Goal: Task Accomplishment & Management: Manage account settings

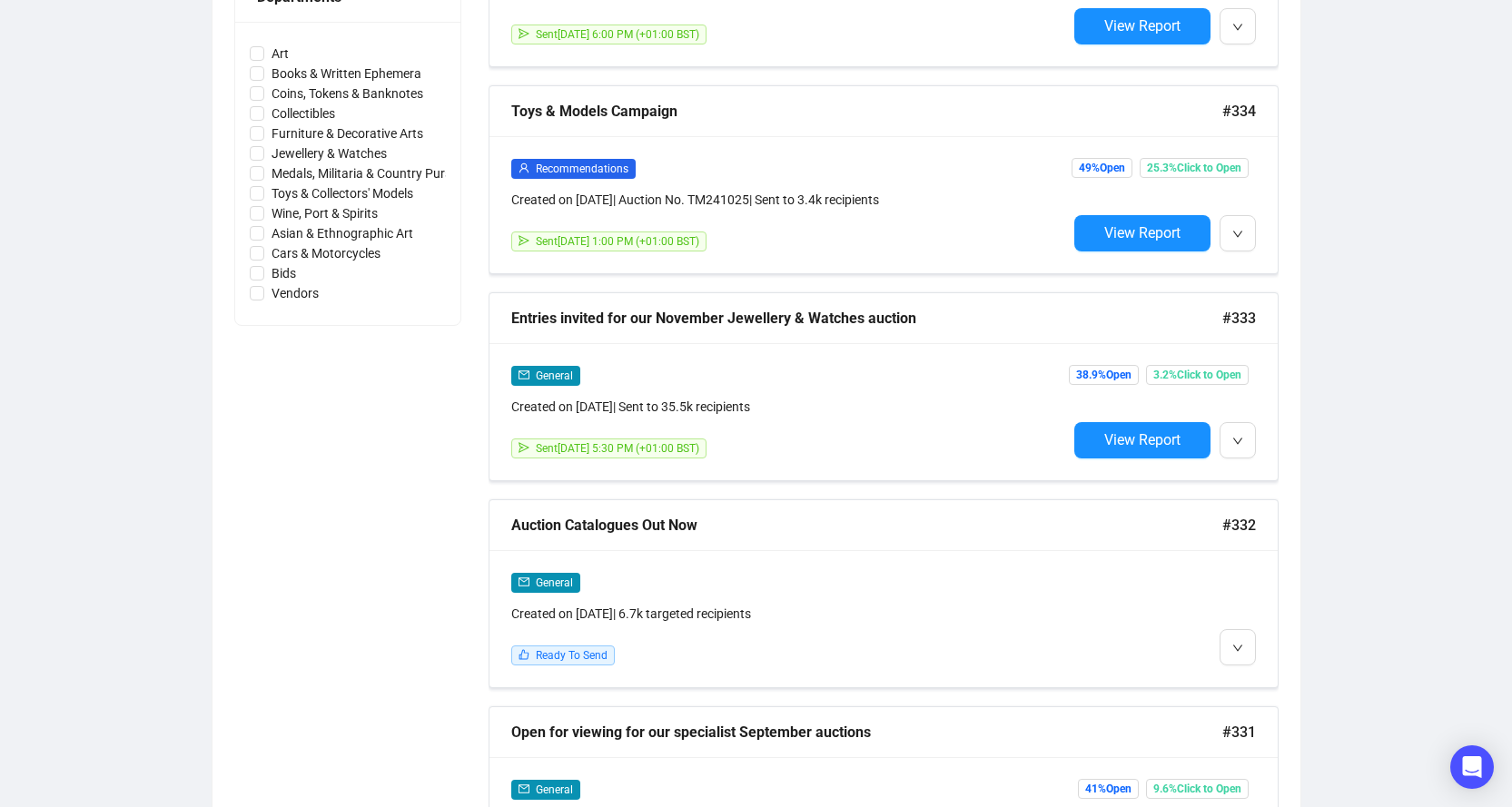
scroll to position [908, 0]
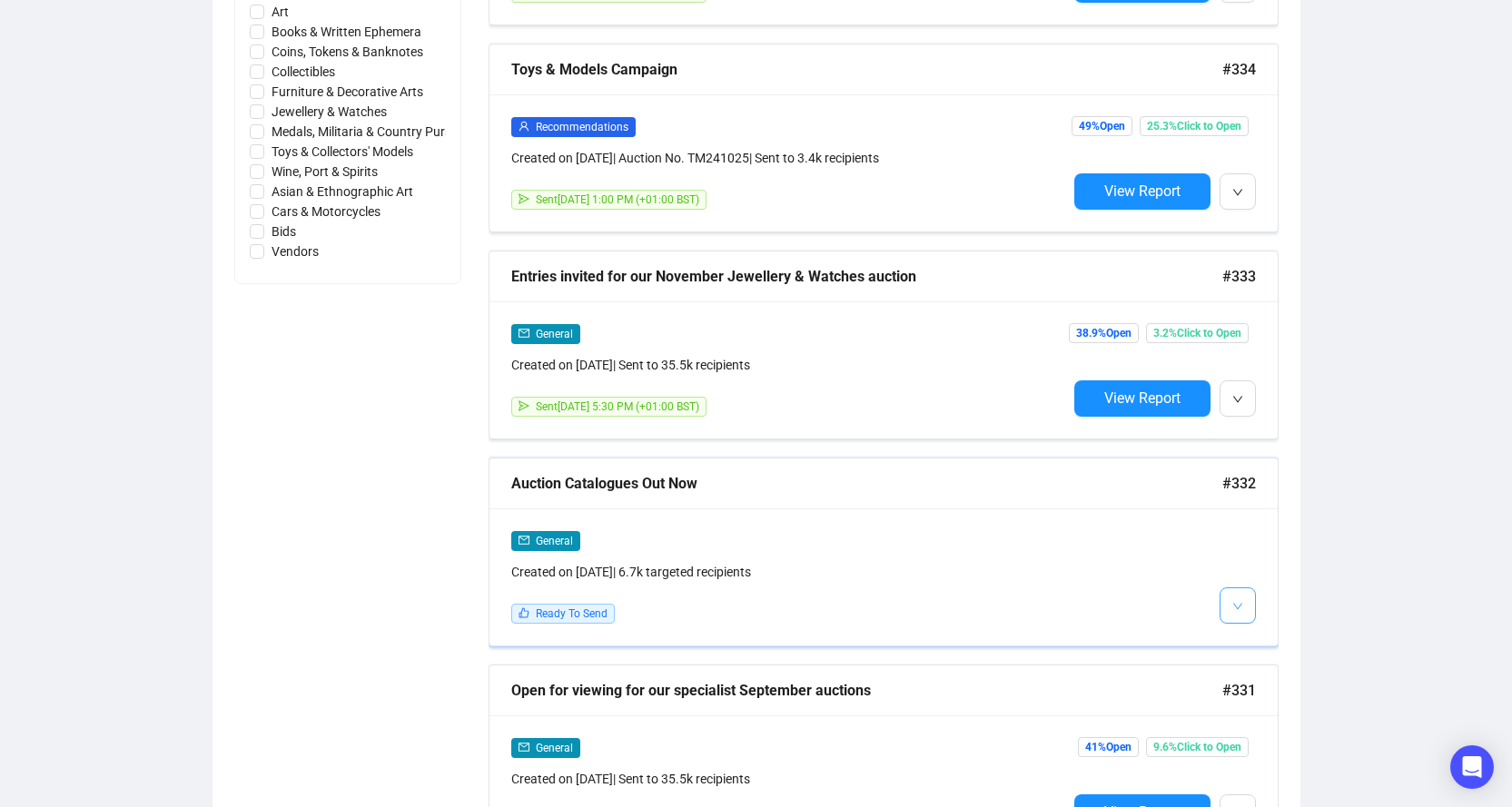
click at [1236, 604] on icon "down" at bounding box center [1237, 606] width 11 height 11
click at [1249, 635] on div "General Created on [DATE] | 6.7k targeted recipients Ready To Send" at bounding box center [883, 577] width 788 height 137
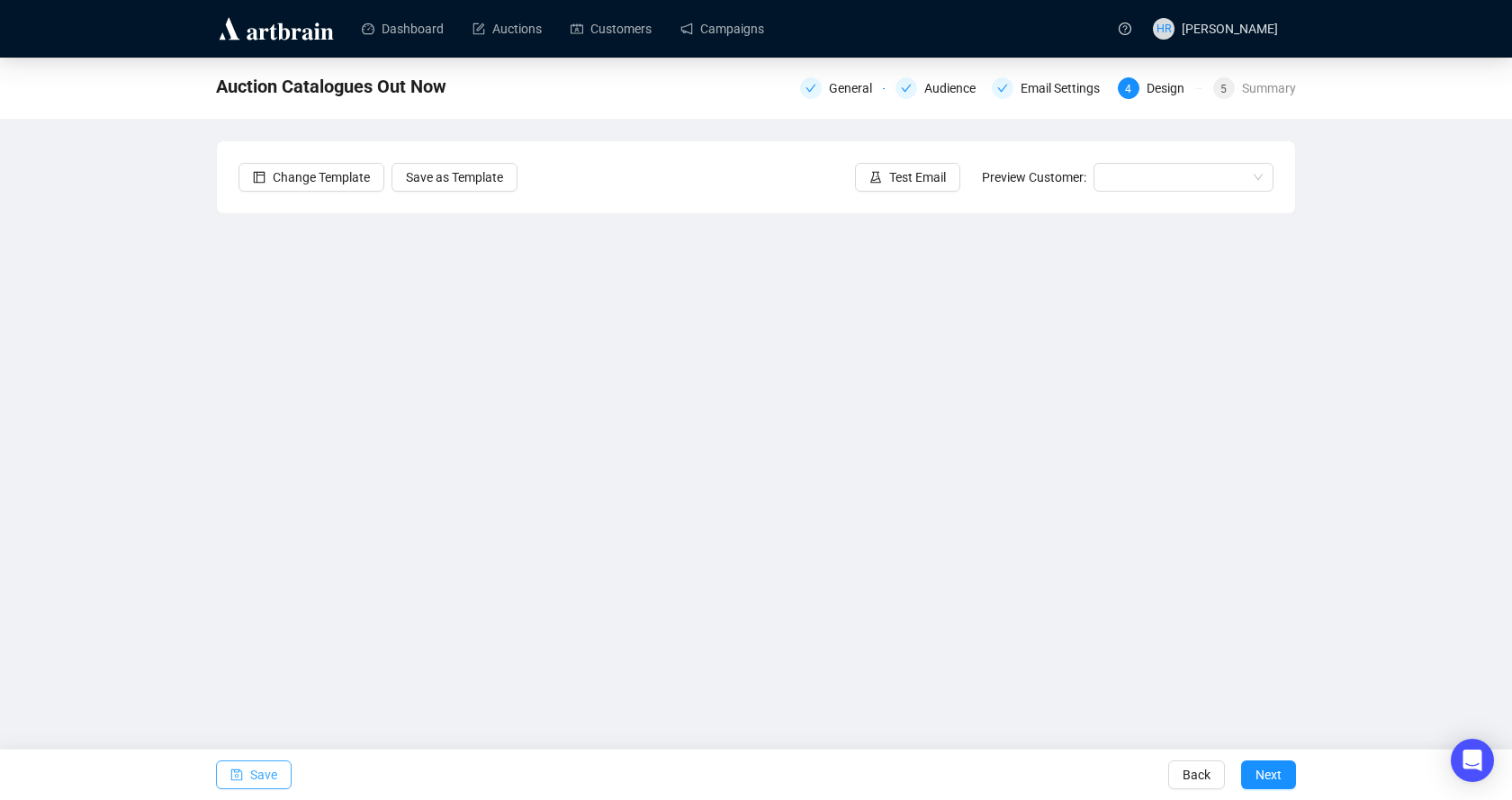
click at [239, 783] on span "button" at bounding box center [236, 774] width 13 height 50
click at [716, 34] on link "Campaigns" at bounding box center [722, 28] width 84 height 47
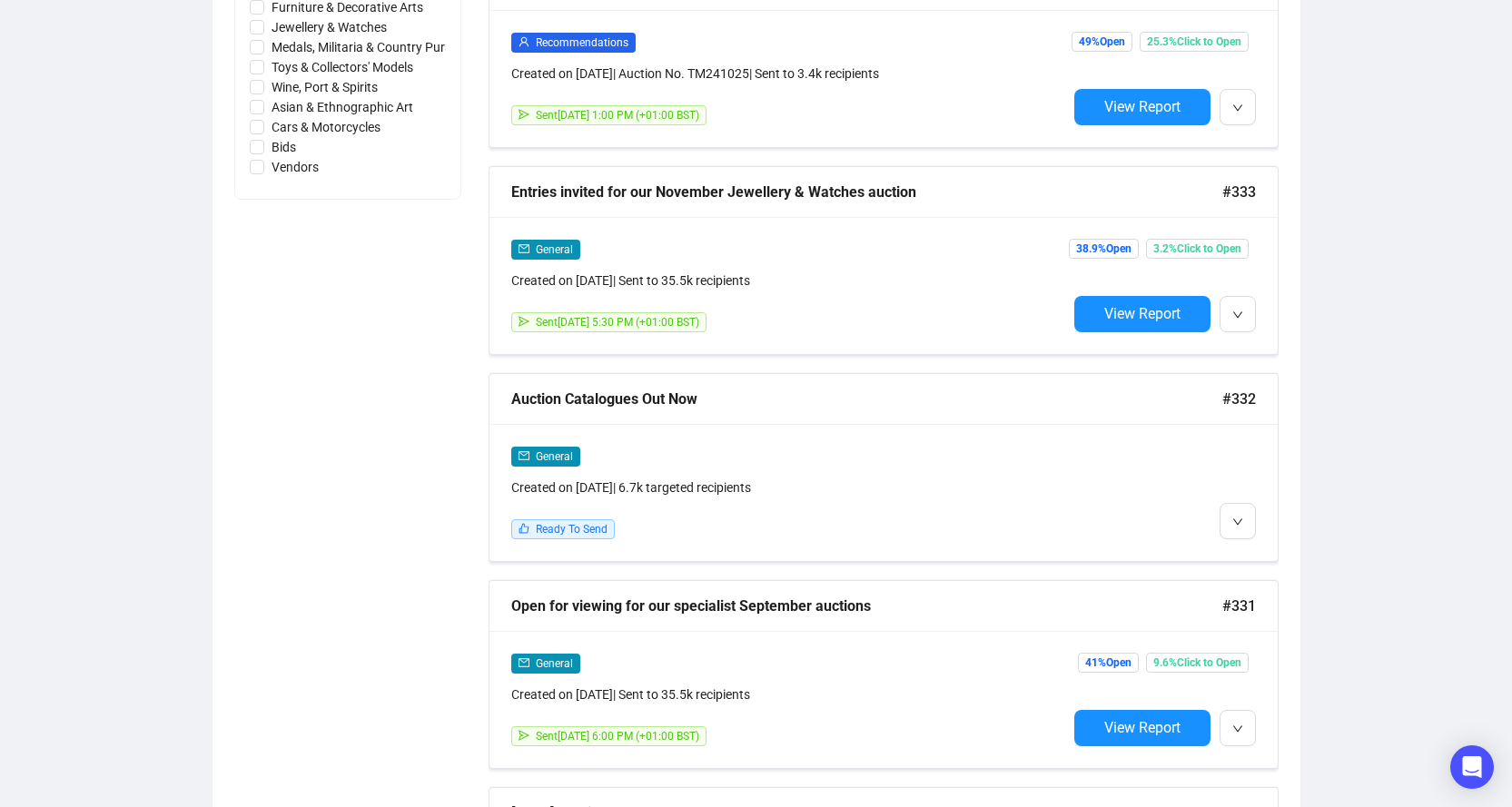
scroll to position [999, 0]
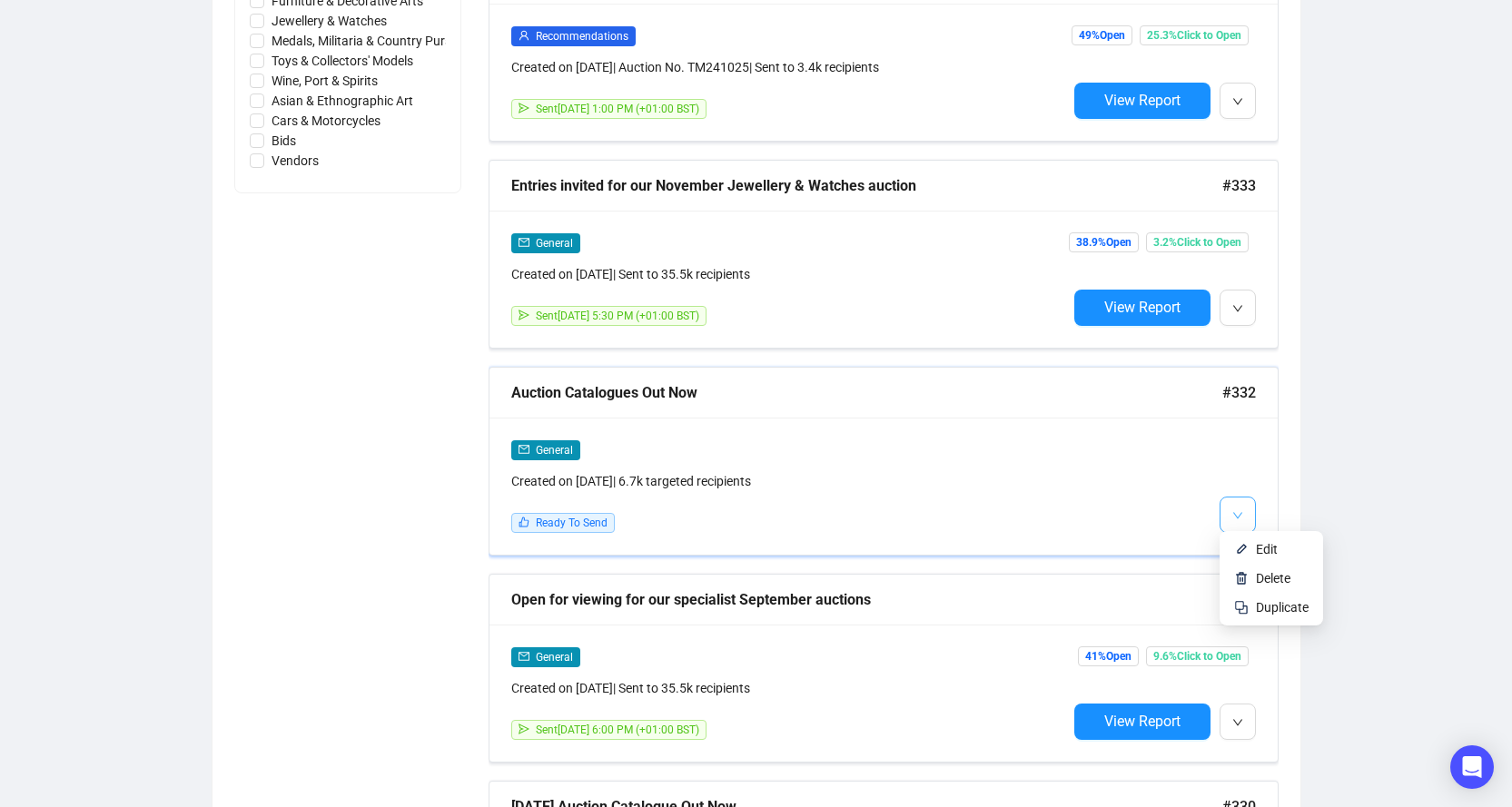
click at [1237, 521] on button "button" at bounding box center [1237, 514] width 36 height 36
click at [1241, 546] on img at bounding box center [1241, 549] width 15 height 15
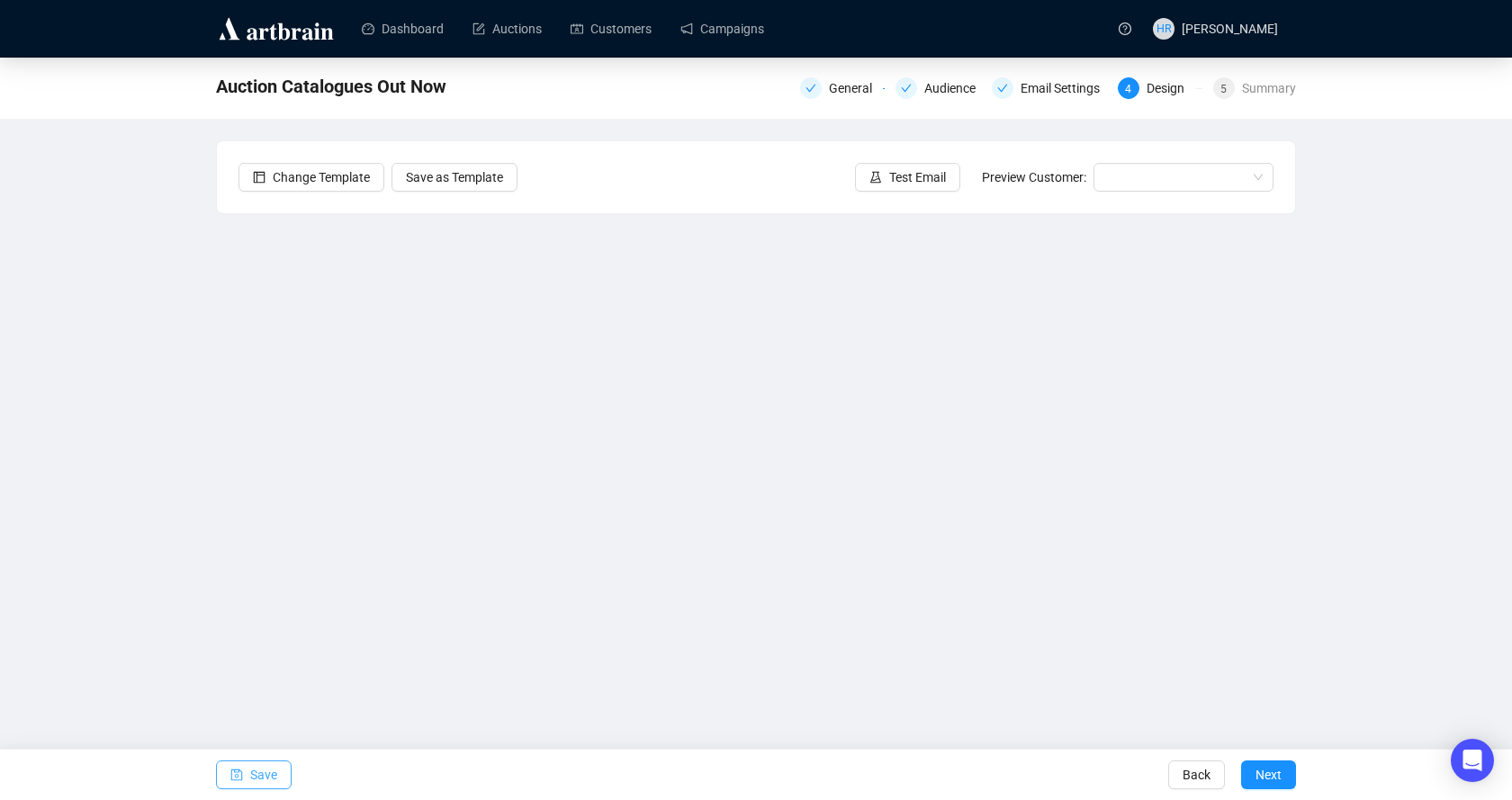
click at [263, 772] on span "Save" at bounding box center [264, 774] width 27 height 50
click at [234, 784] on span "button" at bounding box center [236, 774] width 13 height 50
